Goal: Transaction & Acquisition: Purchase product/service

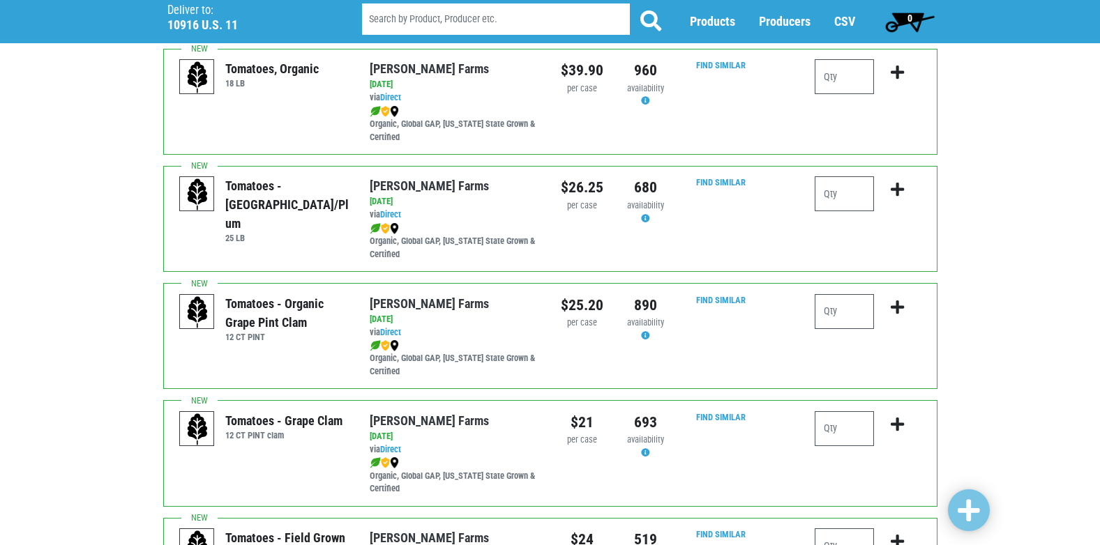
scroll to position [767, 0]
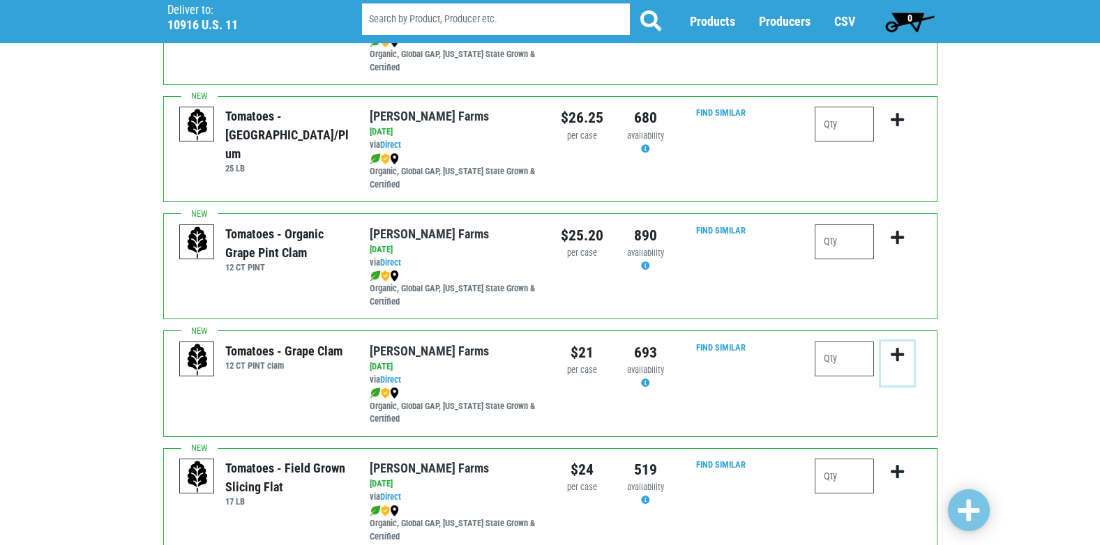
click at [895, 351] on icon "submit" at bounding box center [896, 354] width 13 height 15
click at [849, 358] on input "number" at bounding box center [843, 359] width 59 height 35
type input "1"
click at [900, 358] on icon "submit" at bounding box center [896, 354] width 13 height 15
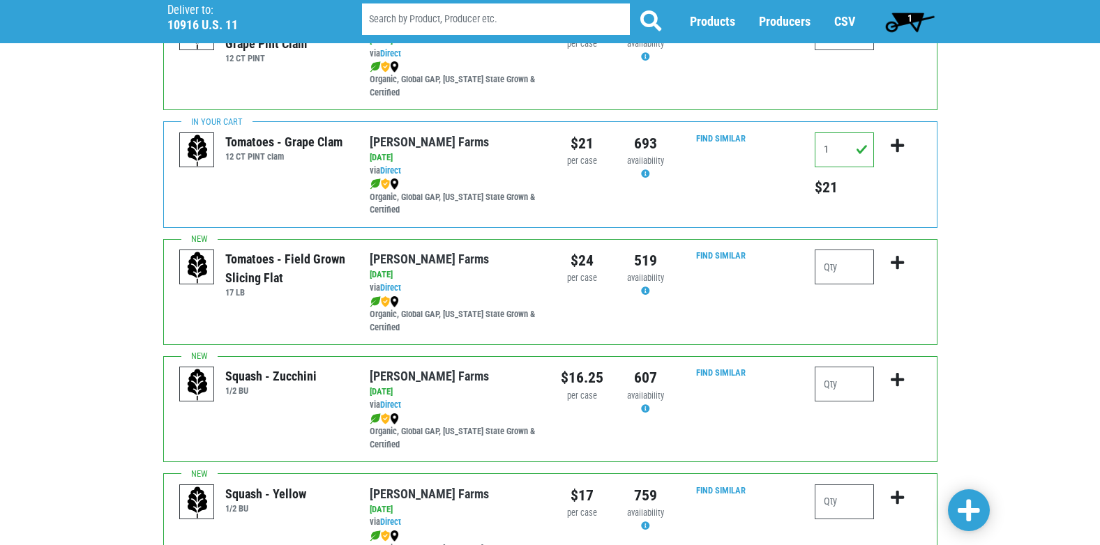
scroll to position [1046, 0]
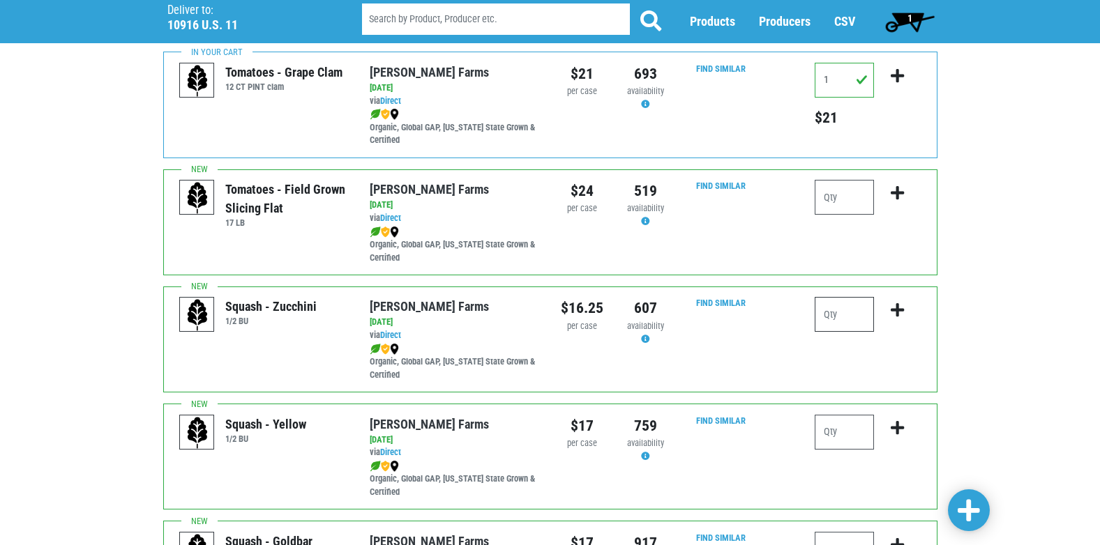
click at [842, 313] on input "number" at bounding box center [843, 314] width 59 height 35
type input "1"
click at [896, 308] on icon "submit" at bounding box center [896, 310] width 13 height 15
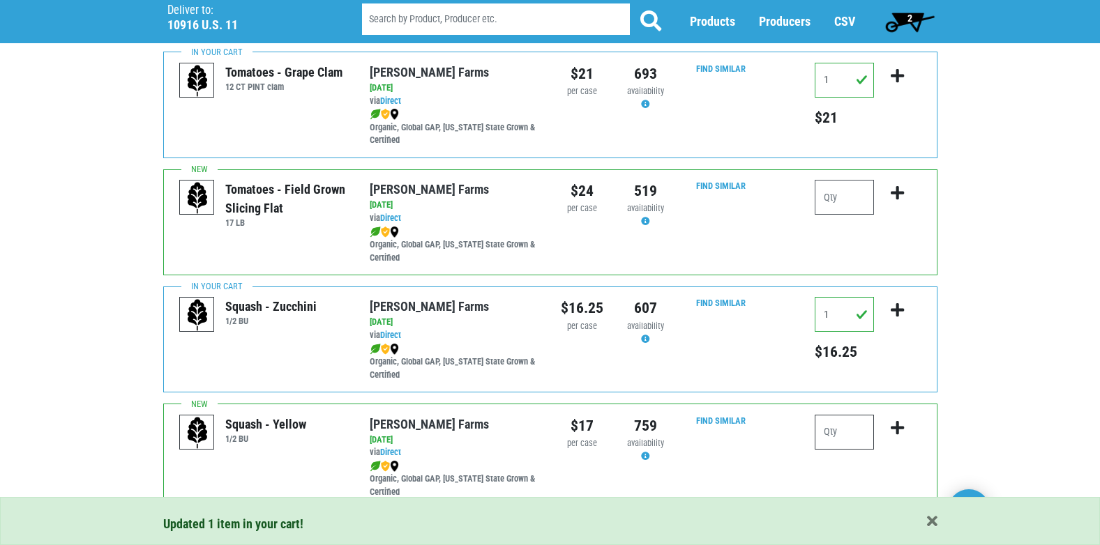
click at [837, 428] on input "number" at bounding box center [843, 432] width 59 height 35
type input "1"
click at [897, 427] on icon "submit" at bounding box center [896, 427] width 13 height 15
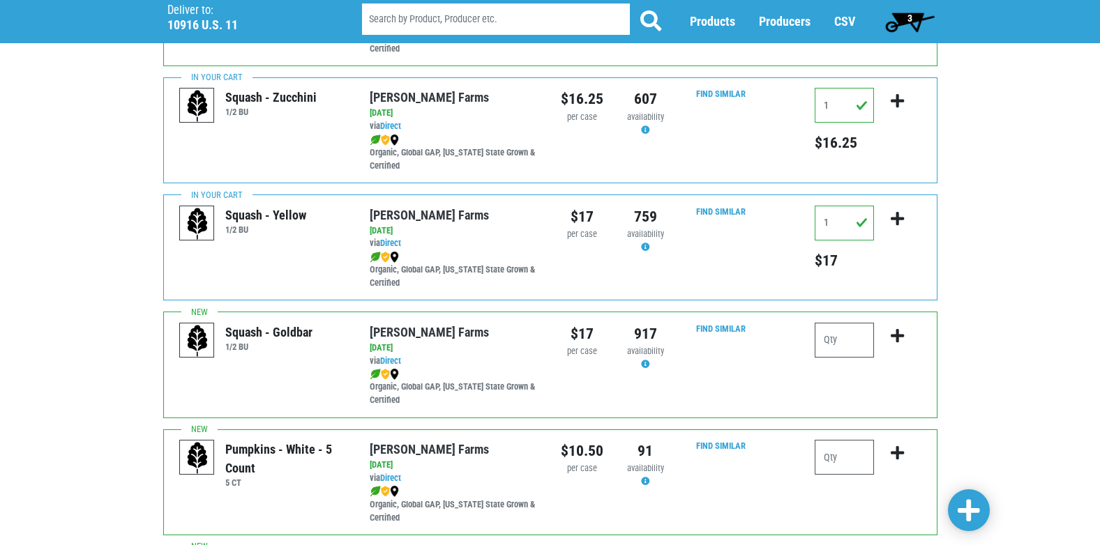
scroll to position [1325, 0]
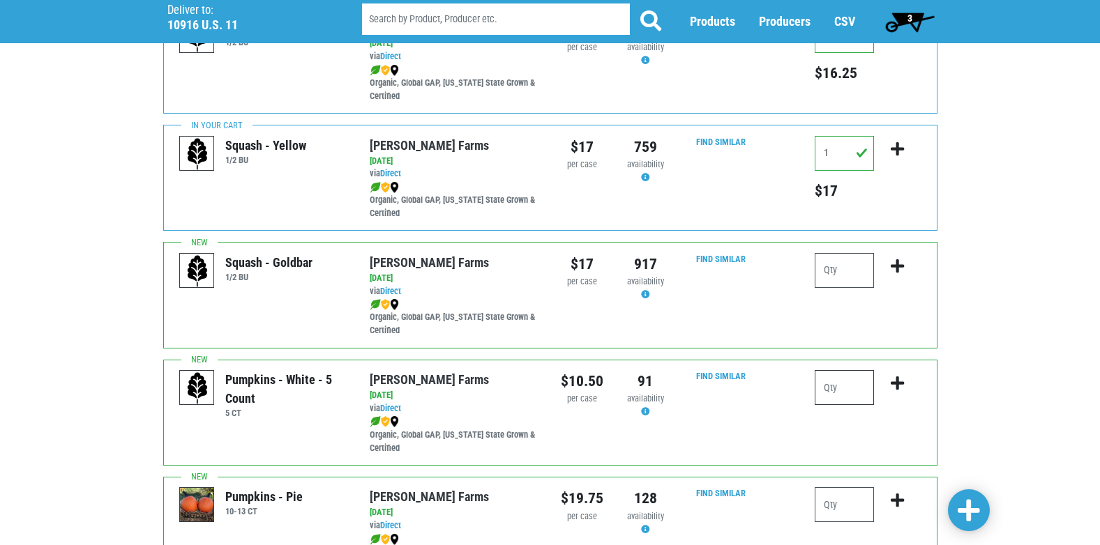
click at [836, 390] on input "number" at bounding box center [843, 387] width 59 height 35
type input "1"
click at [893, 377] on icon "submit" at bounding box center [896, 383] width 13 height 15
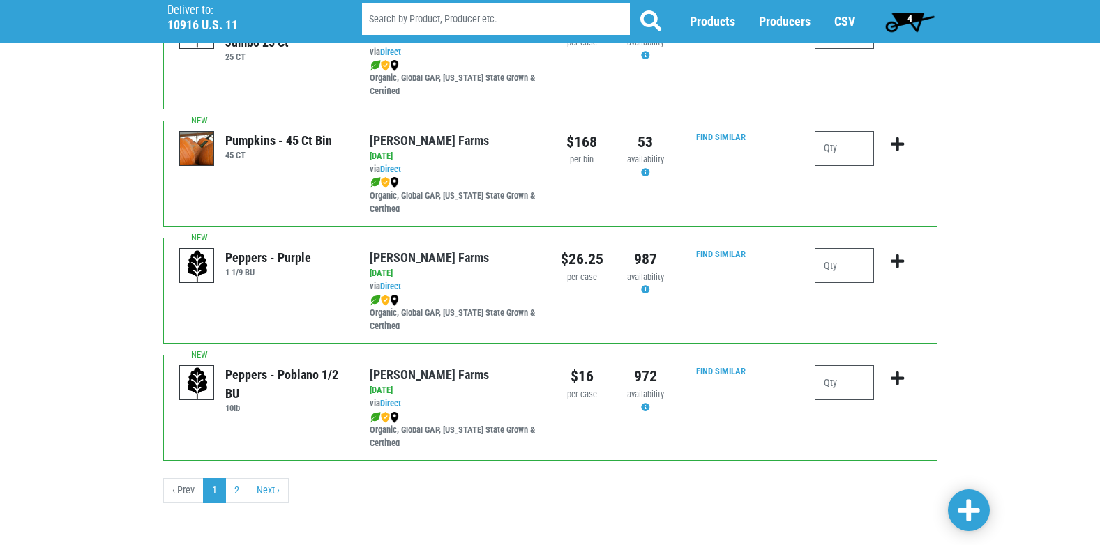
scroll to position [2037, 0]
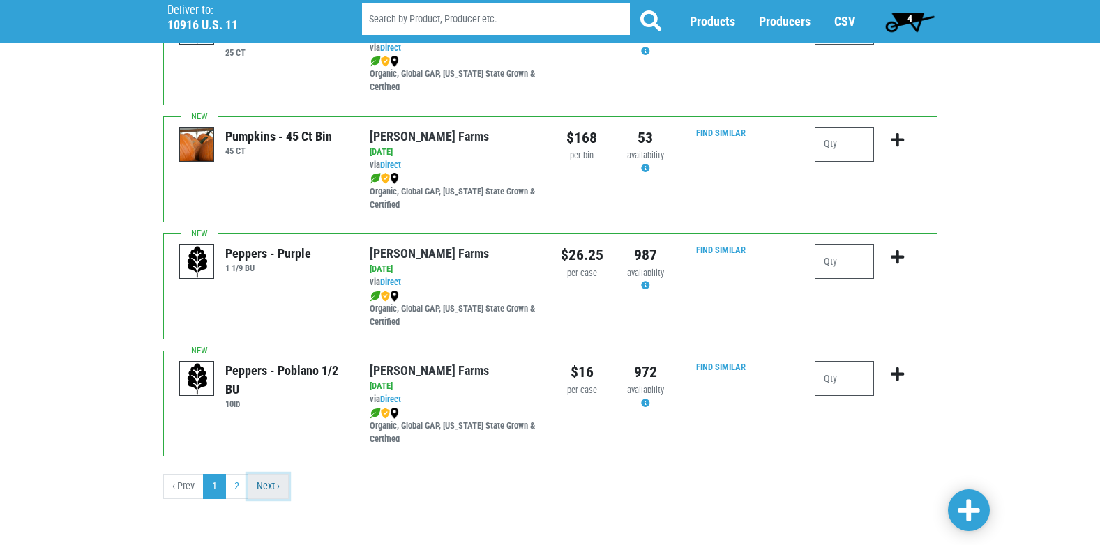
click at [273, 482] on link "Next ›" at bounding box center [268, 486] width 41 height 25
click at [236, 492] on link "2" at bounding box center [236, 486] width 23 height 25
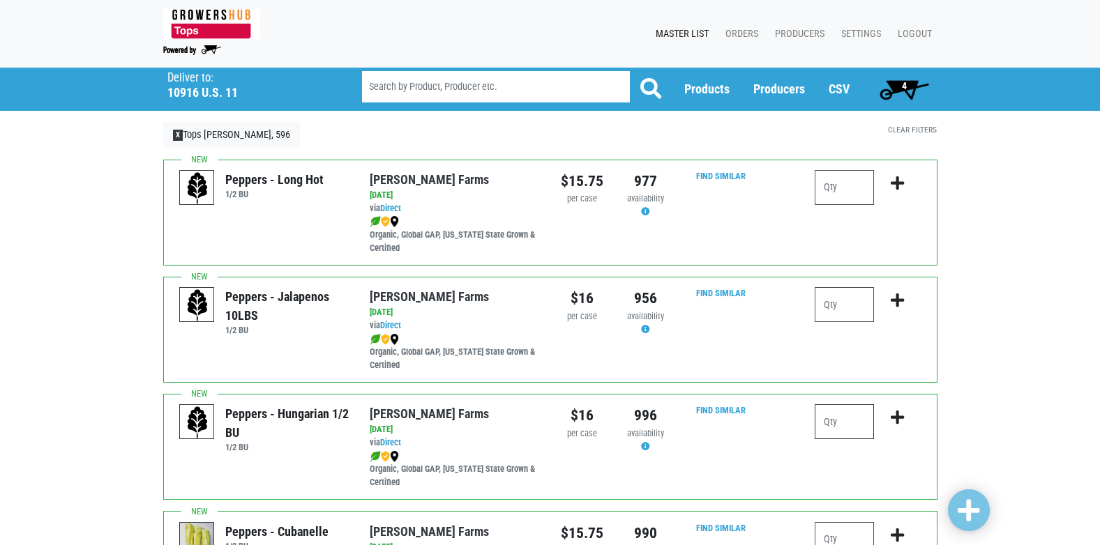
click at [830, 423] on input "number" at bounding box center [843, 421] width 59 height 35
type input "1"
click at [897, 410] on icon "submit" at bounding box center [896, 417] width 13 height 15
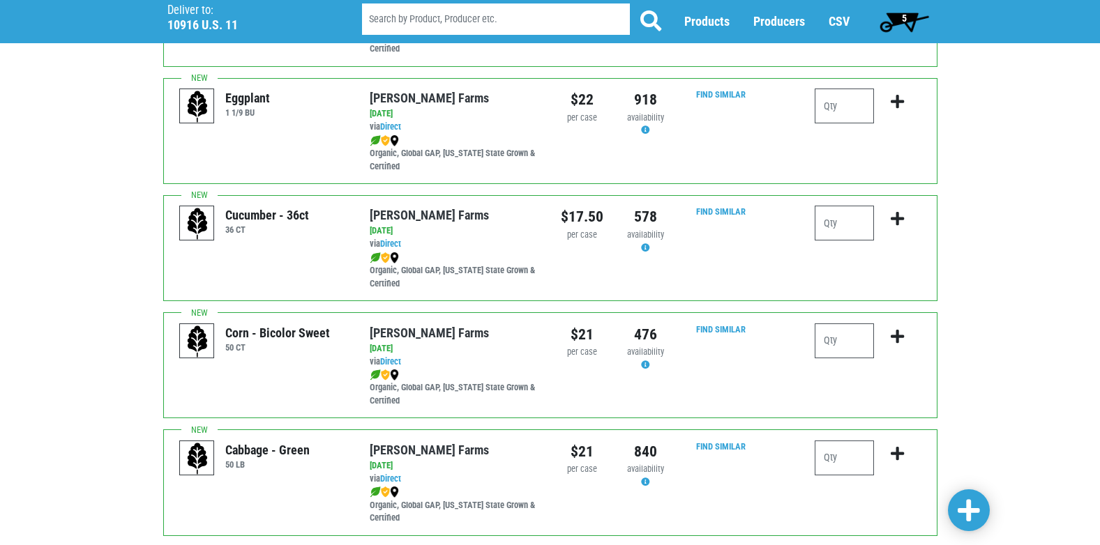
scroll to position [697, 0]
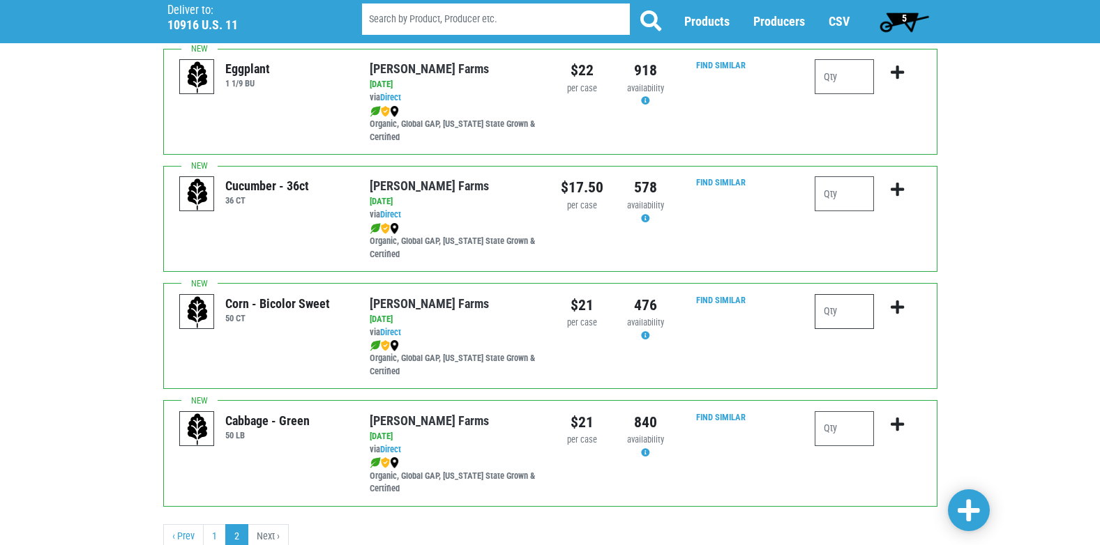
click at [838, 308] on input "number" at bounding box center [843, 311] width 59 height 35
type input "4"
click at [895, 305] on icon "submit" at bounding box center [896, 307] width 13 height 15
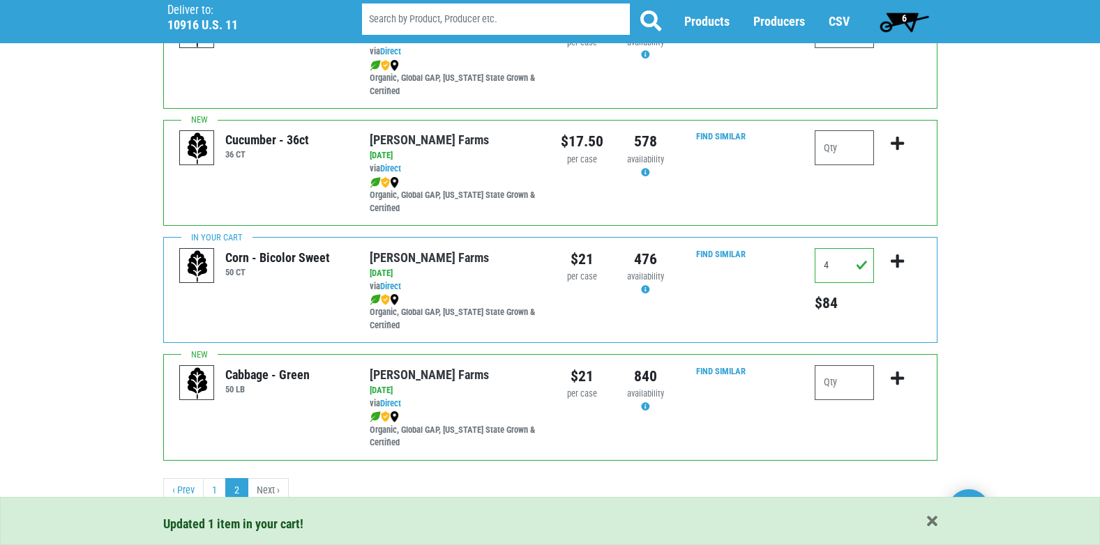
scroll to position [747, 0]
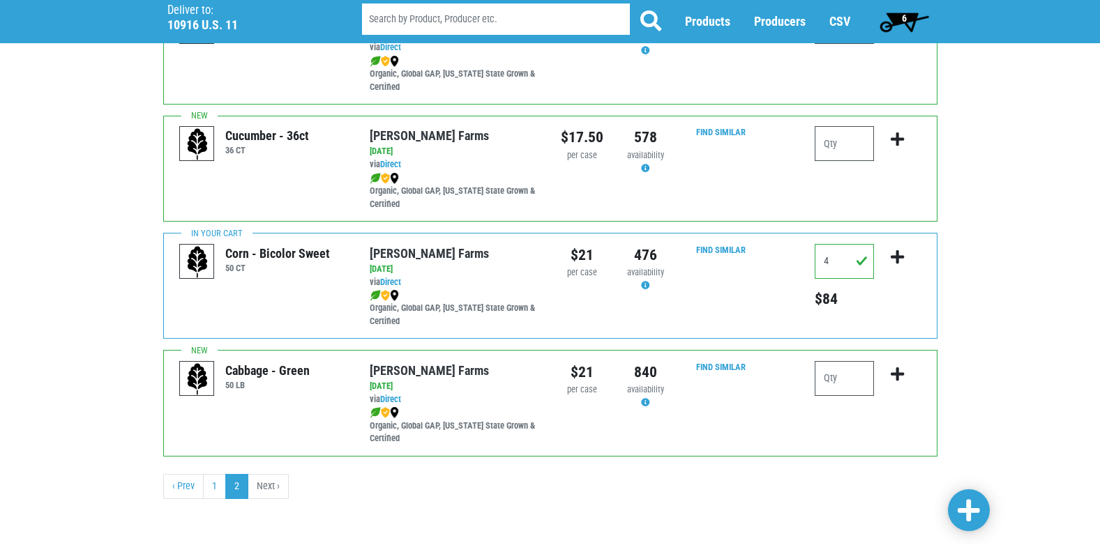
click at [900, 15] on span "6" at bounding box center [904, 22] width 62 height 28
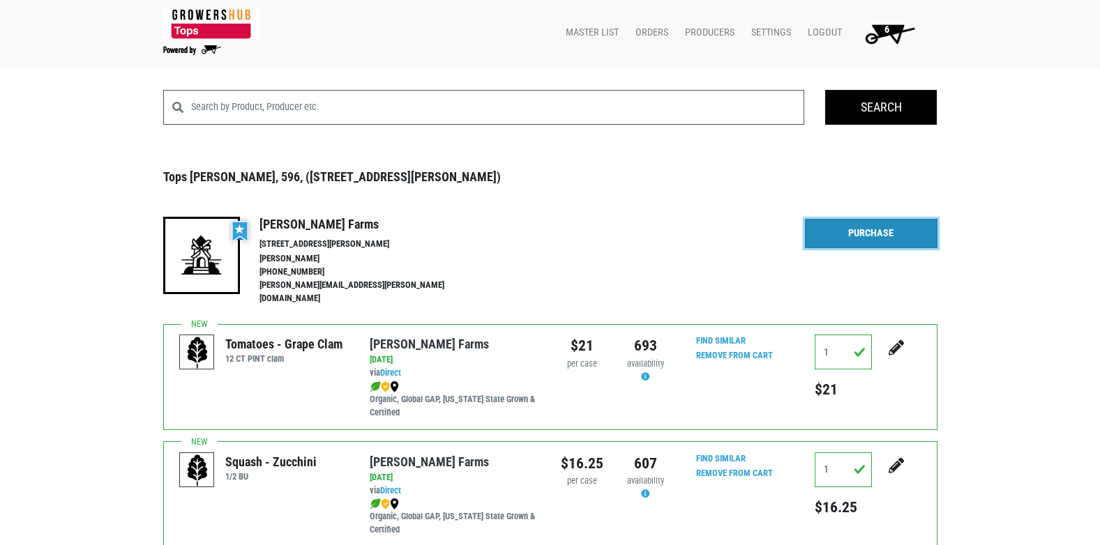
click at [865, 232] on link "Purchase" at bounding box center [871, 233] width 132 height 29
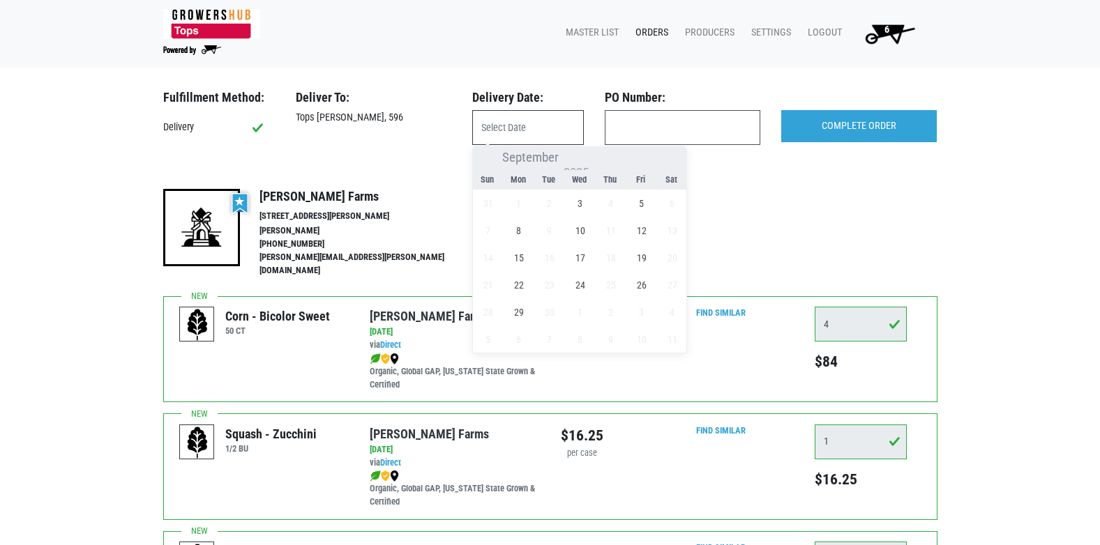
click at [527, 128] on input "text" at bounding box center [528, 127] width 112 height 35
click at [581, 207] on span "3" at bounding box center [579, 203] width 27 height 27
type input "[DATE]"
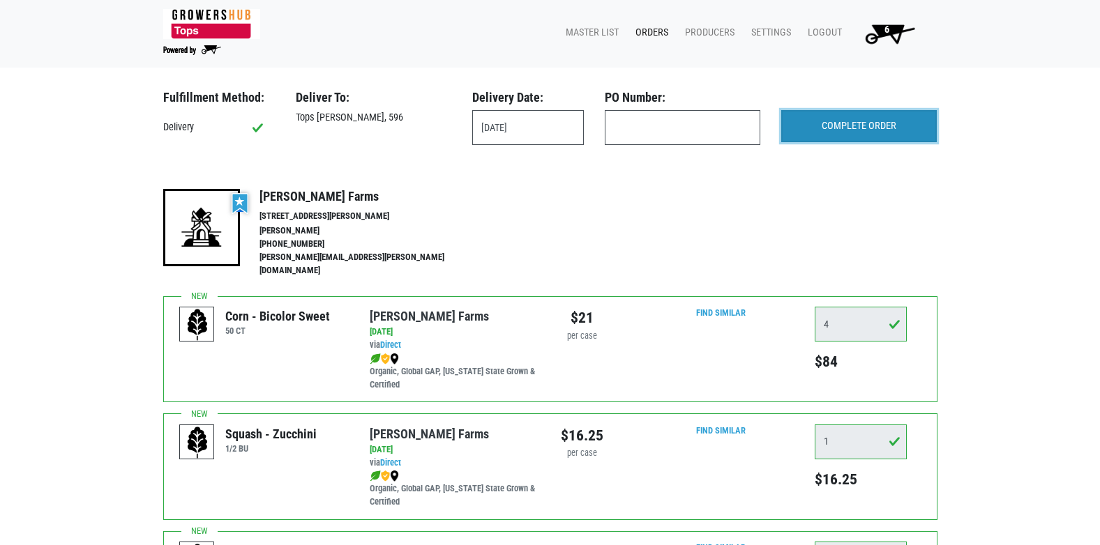
click at [830, 126] on input "COMPLETE ORDER" at bounding box center [858, 126] width 155 height 32
